Goal: Information Seeking & Learning: Find specific fact

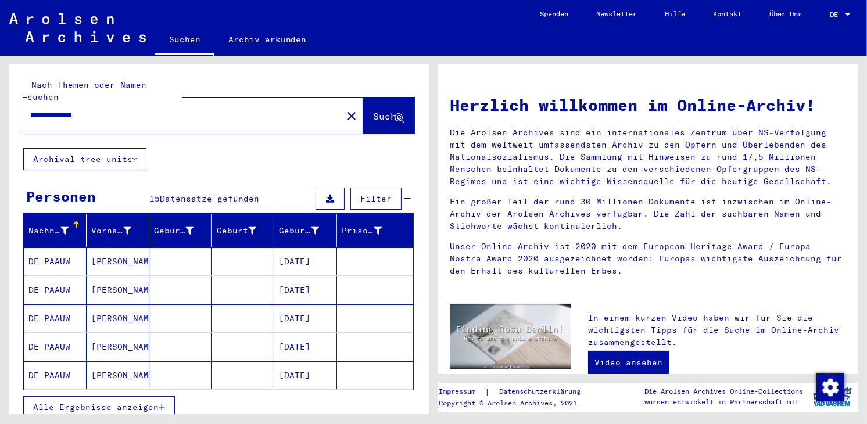
click at [312, 276] on mat-cell "[DATE]" at bounding box center [305, 290] width 63 height 28
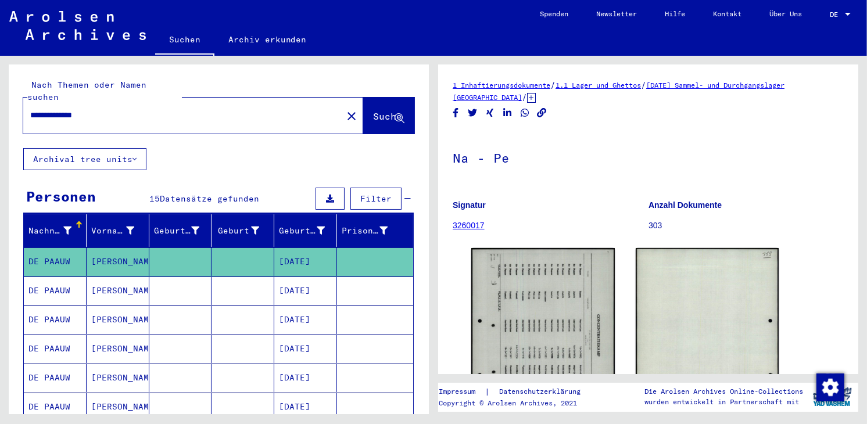
click at [323, 368] on mat-cell "[DATE]" at bounding box center [305, 378] width 63 height 28
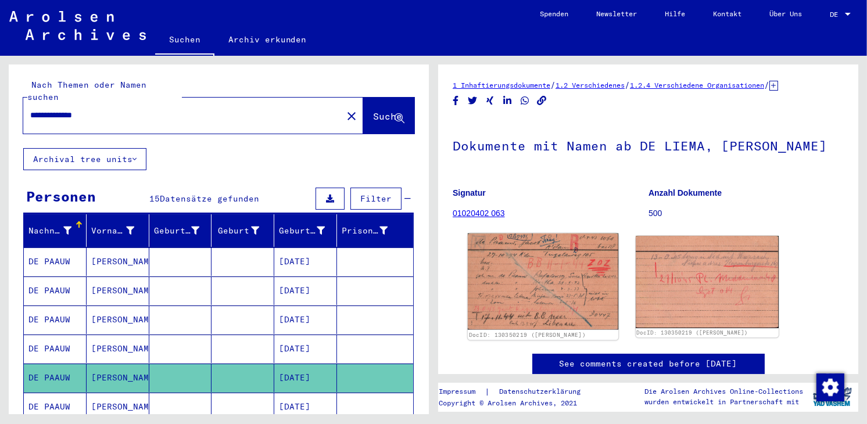
click at [555, 257] on img at bounding box center [543, 282] width 150 height 96
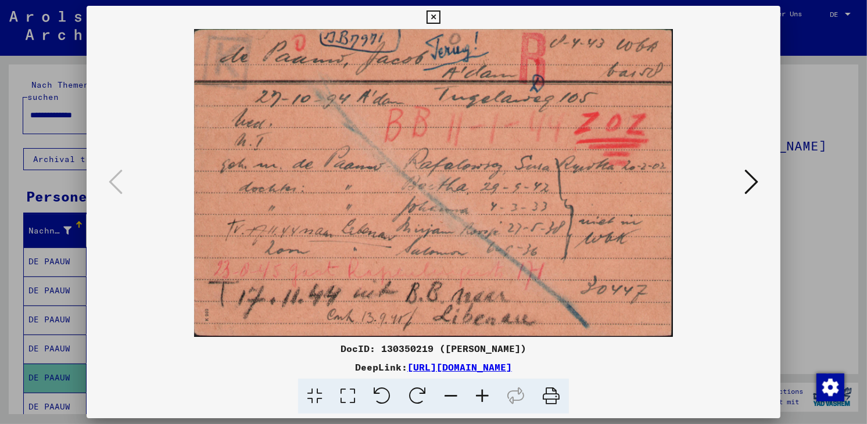
click at [755, 181] on icon at bounding box center [751, 182] width 14 height 28
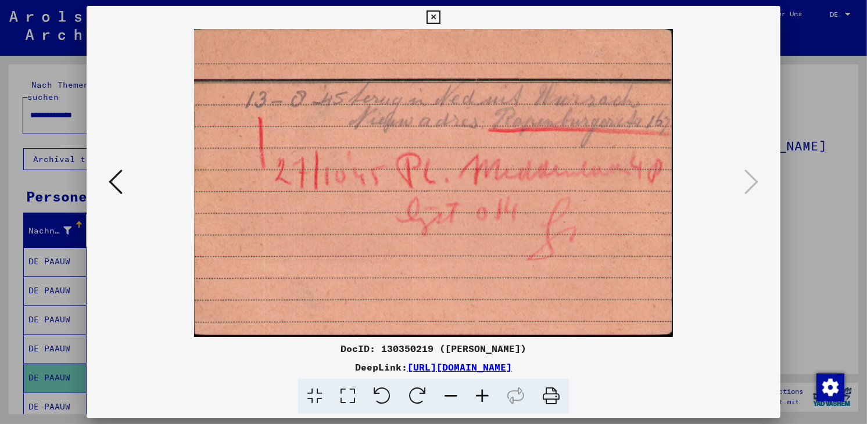
click at [434, 17] on icon at bounding box center [432, 17] width 13 height 14
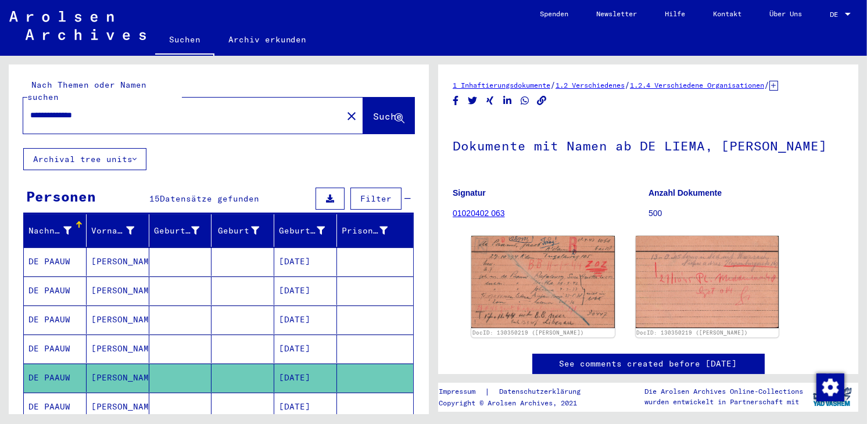
click at [309, 393] on mat-cell "[DATE]" at bounding box center [305, 407] width 63 height 28
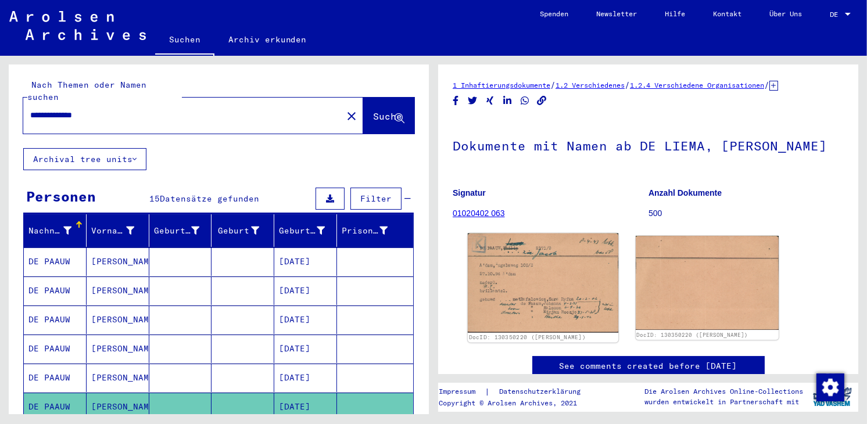
click at [564, 286] on img at bounding box center [543, 283] width 150 height 99
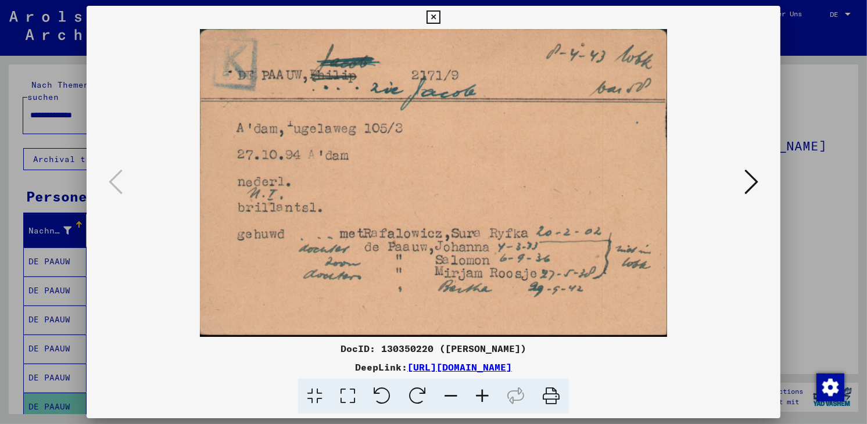
click at [753, 181] on icon at bounding box center [751, 182] width 14 height 28
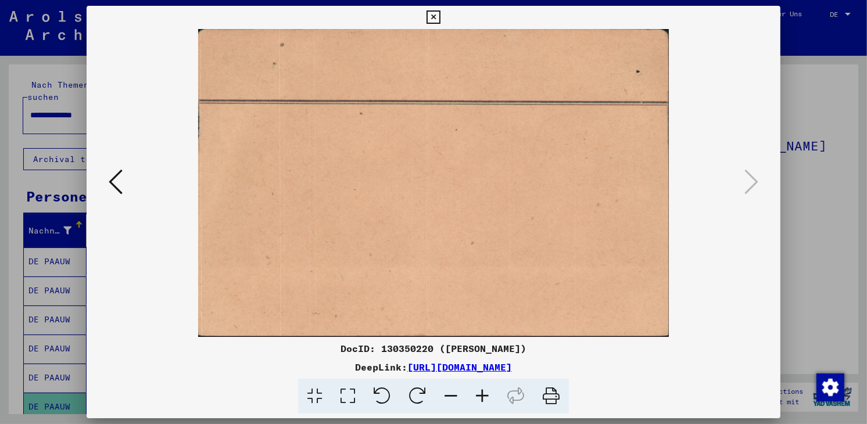
click at [435, 17] on icon at bounding box center [432, 17] width 13 height 14
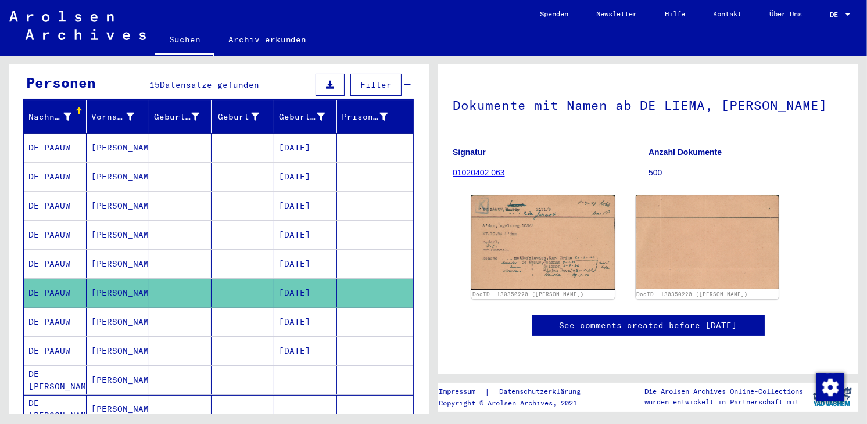
scroll to position [116, 0]
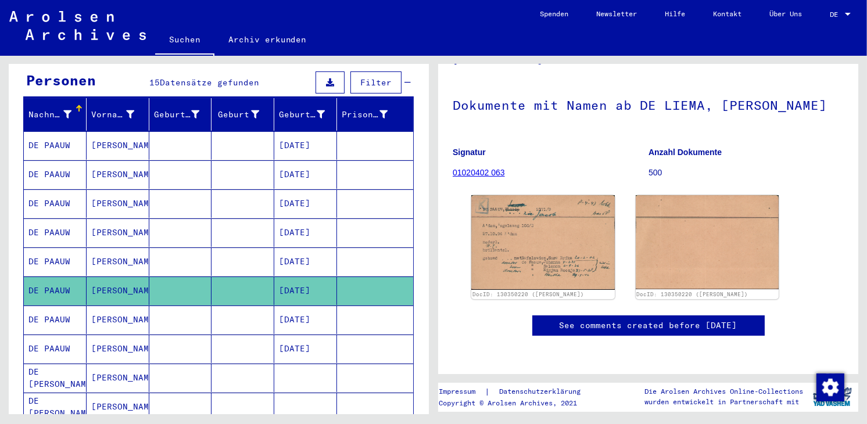
click at [311, 306] on mat-cell "[DATE]" at bounding box center [305, 320] width 63 height 28
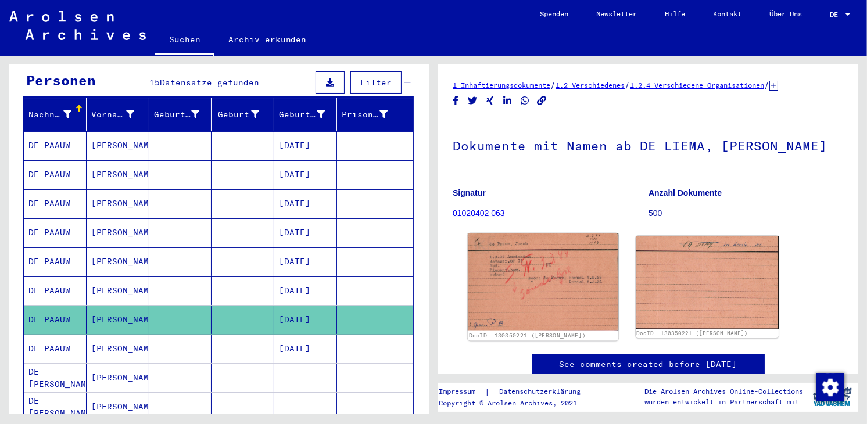
click at [580, 287] on img at bounding box center [543, 282] width 150 height 97
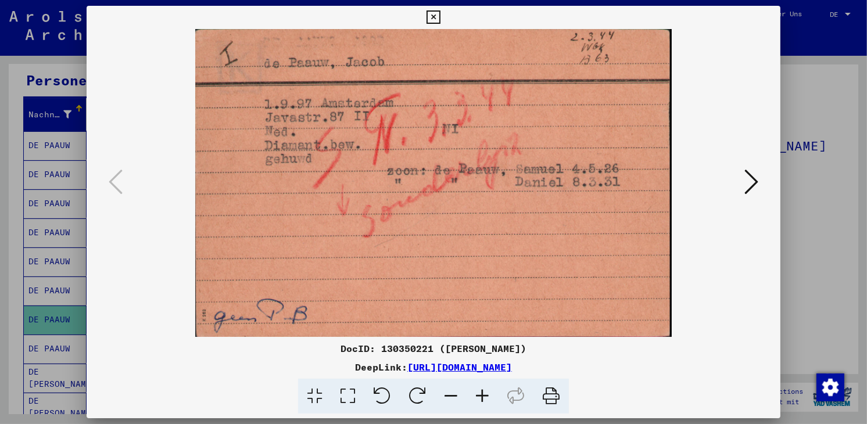
click at [758, 178] on icon at bounding box center [751, 182] width 14 height 28
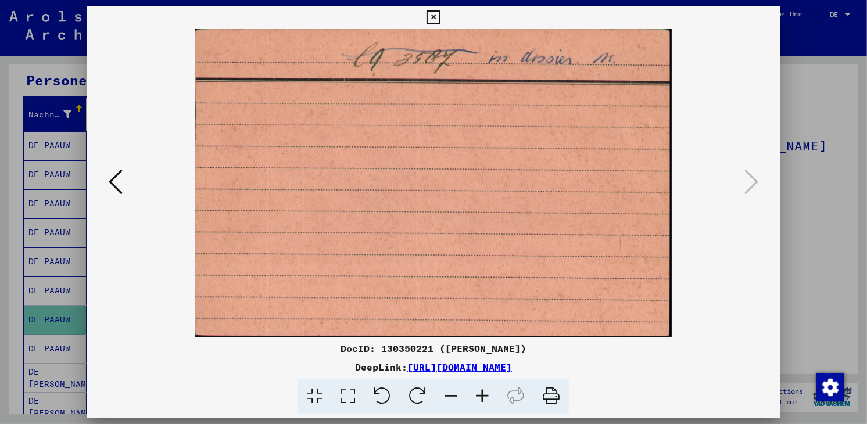
click at [116, 179] on icon at bounding box center [116, 182] width 14 height 28
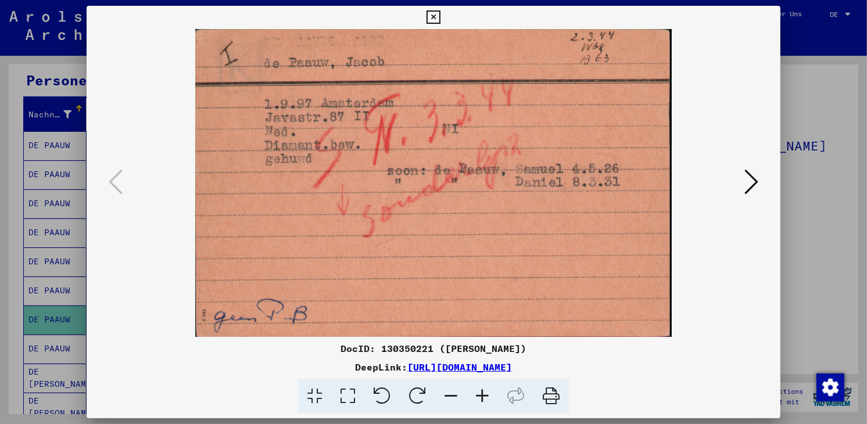
click at [435, 16] on icon at bounding box center [432, 17] width 13 height 14
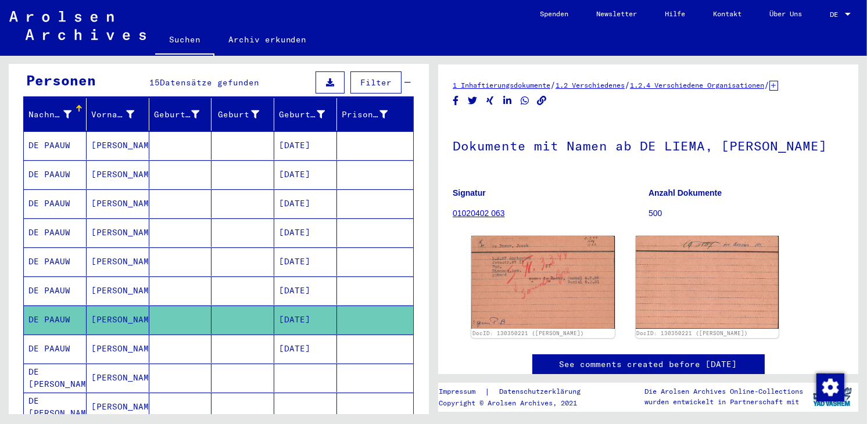
click at [316, 160] on mat-cell "[DATE]" at bounding box center [305, 174] width 63 height 28
